Goal: Find specific page/section: Find specific page/section

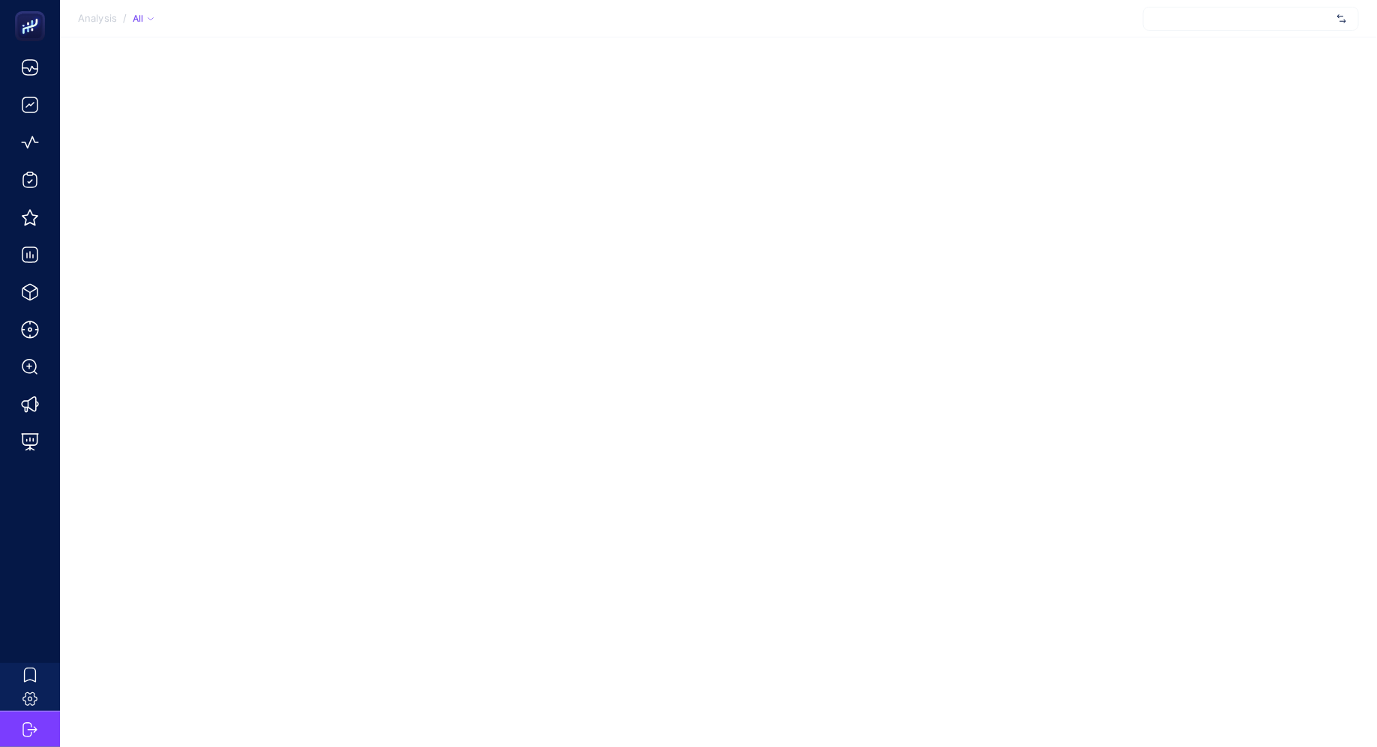
click at [1227, 25] on div at bounding box center [1251, 19] width 216 height 24
click at [1070, 20] on section "Analysis / All Sorry, no matching options! + Add New Client" at bounding box center [718, 18] width 1317 height 37
click at [1222, 7] on div at bounding box center [1251, 19] width 216 height 24
type input "eö"
click at [1067, 39] on div "Analysis / All Sorry, no matching options! + Add New Client" at bounding box center [688, 373] width 1377 height 747
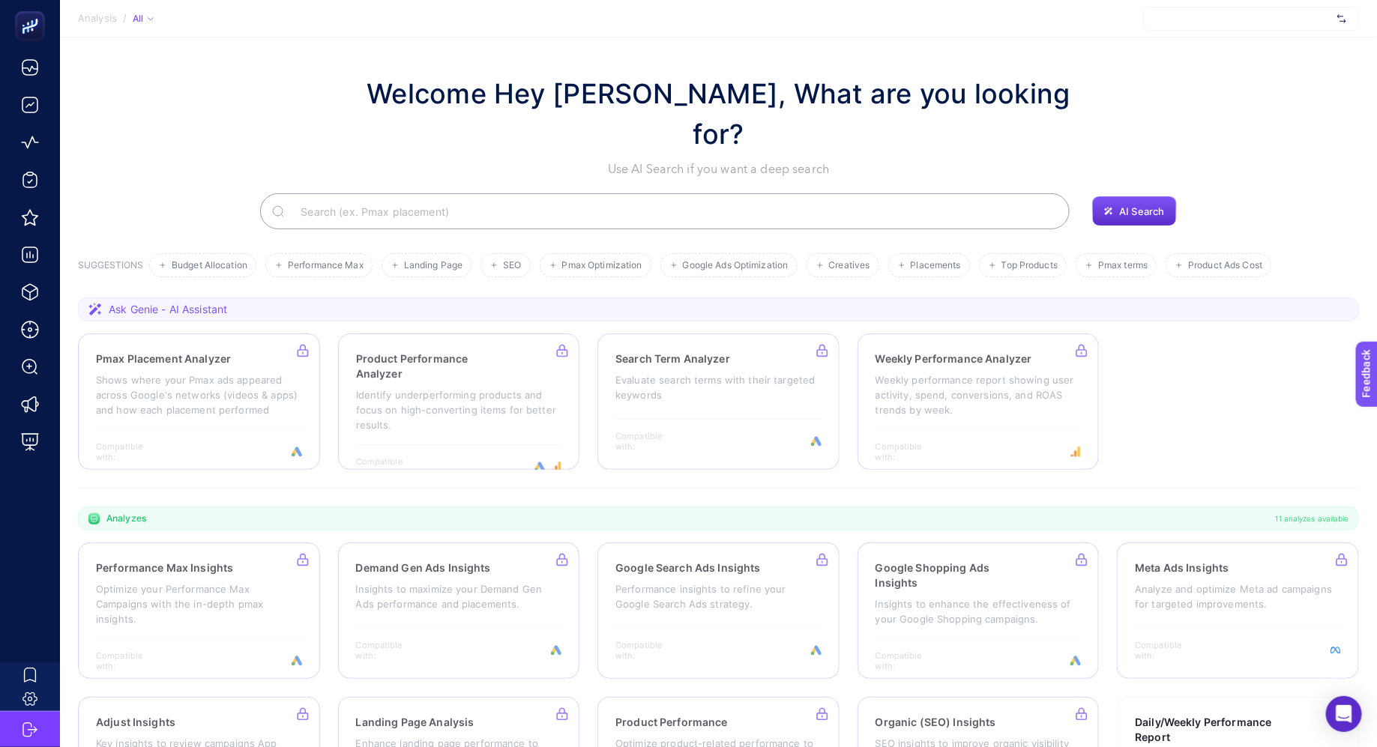
click at [1236, 25] on div at bounding box center [1251, 19] width 216 height 24
type input "empa"
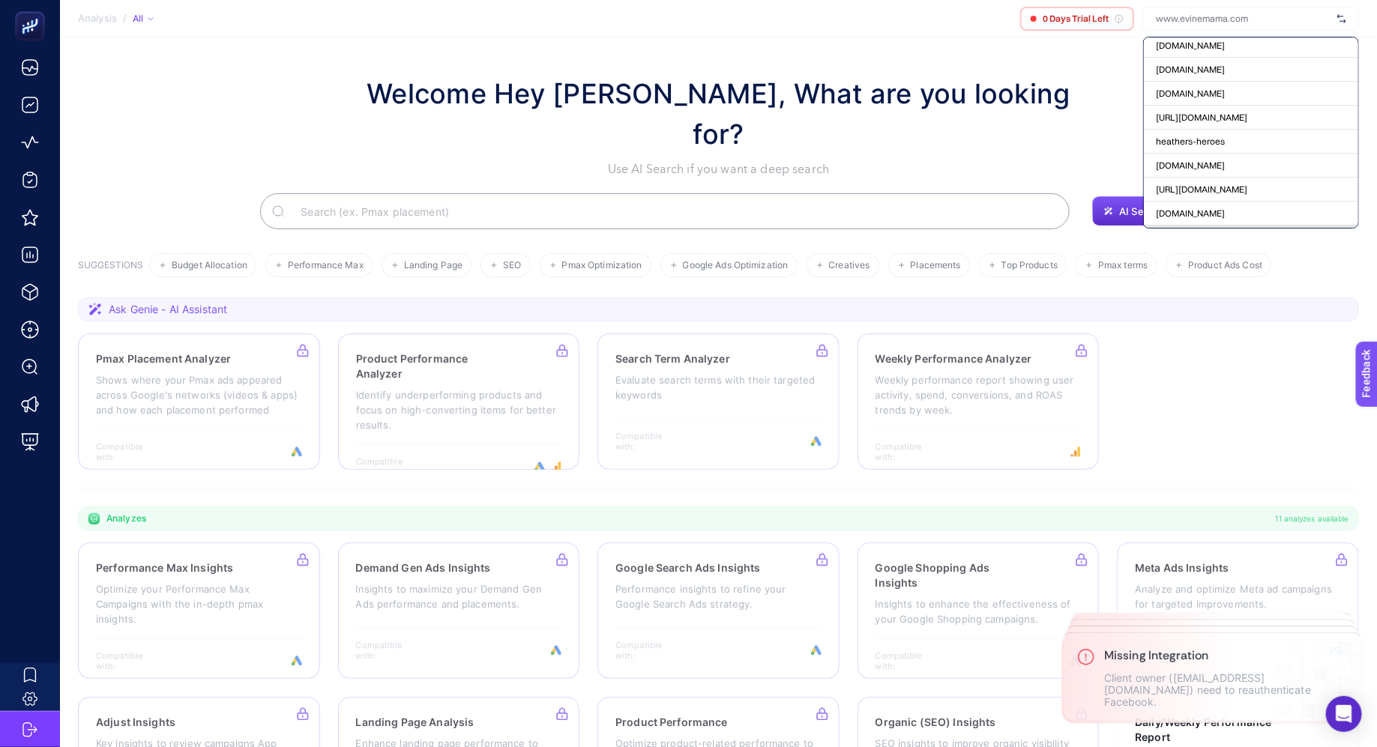
scroll to position [66048, 0]
click at [1247, 124] on span "[URL][DOMAIN_NAME]" at bounding box center [1201, 130] width 91 height 12
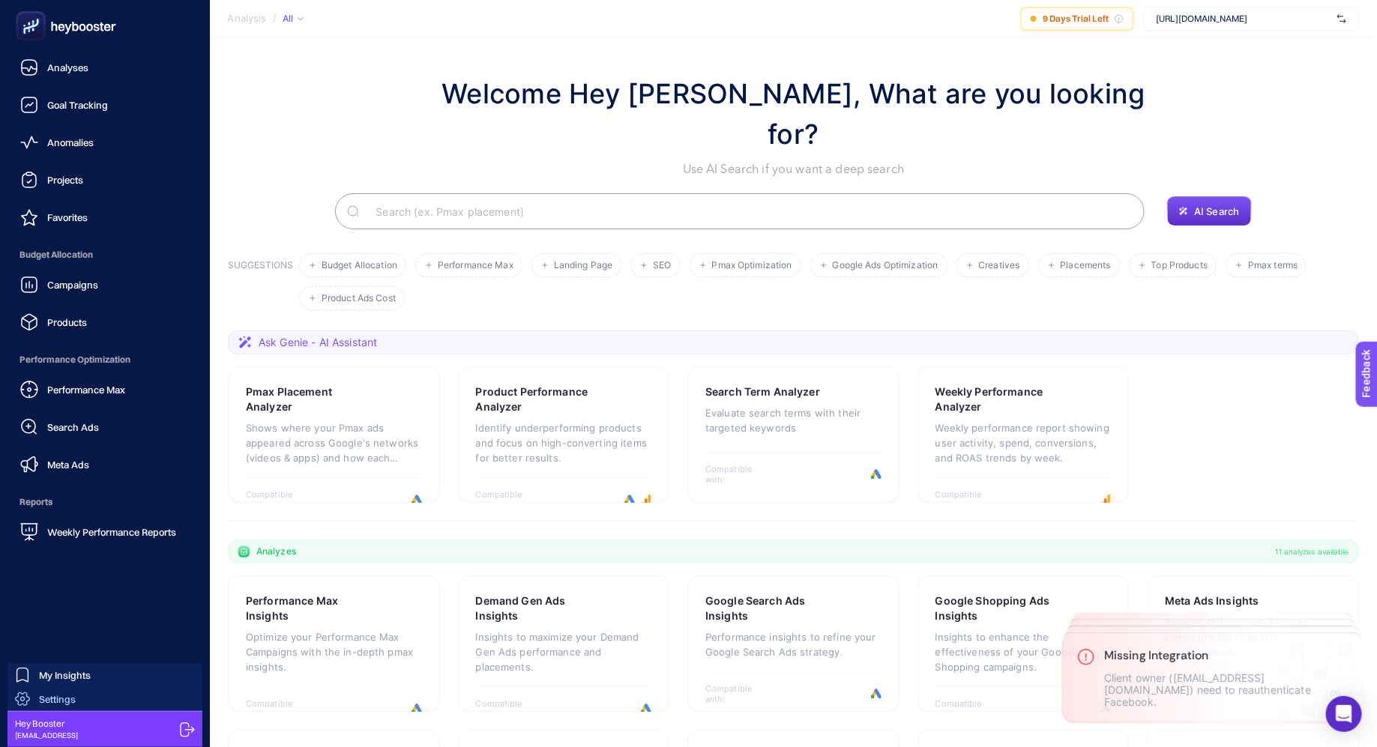
click at [62, 699] on span "Settings" at bounding box center [57, 699] width 37 height 12
